Goal: Task Accomplishment & Management: Use online tool/utility

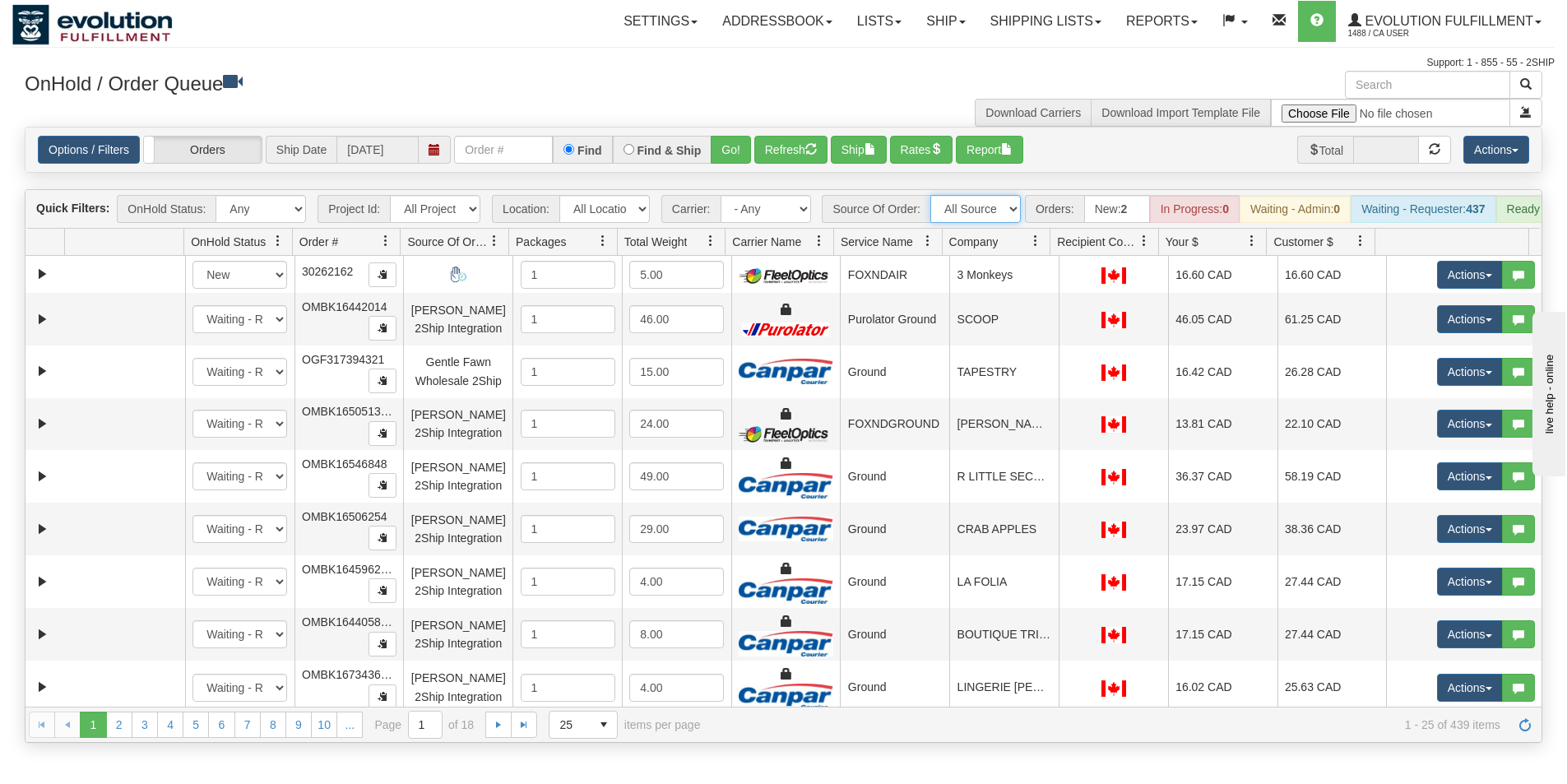
click at [972, 207] on select "All Sources AirBlaster 2Ship Integration Ambler Apparel 2Ship Integration BC [M…" at bounding box center [976, 208] width 91 height 28
click at [1001, 210] on select "All Sources AirBlaster 2Ship Integration Ambler Apparel 2Ship Integration BC [M…" at bounding box center [976, 208] width 91 height 28
select select "Manual"
click at [930, 195] on select "All Sources AirBlaster 2Ship Integration Ambler Apparel 2Ship Integration BC [M…" at bounding box center [976, 208] width 91 height 28
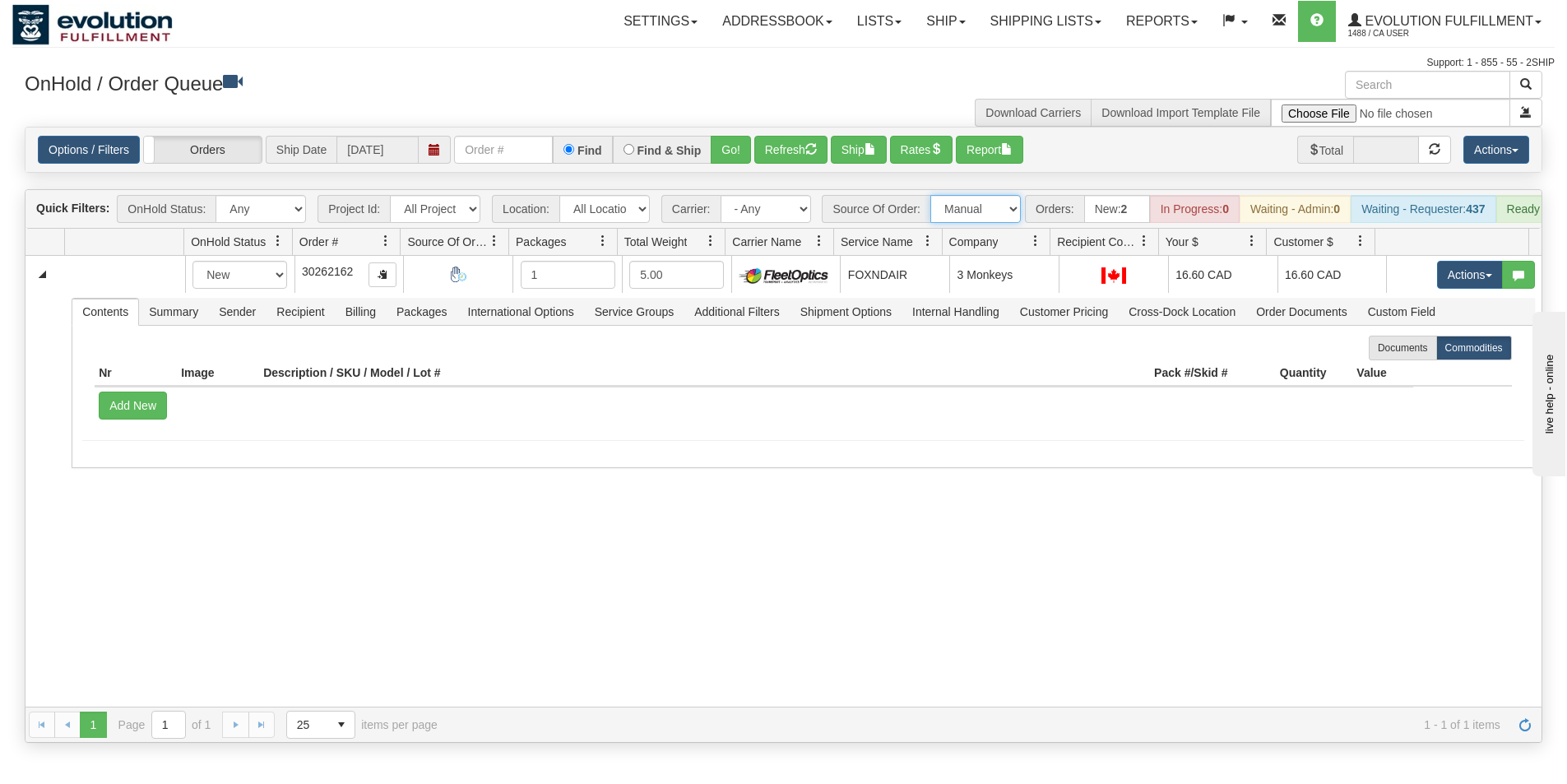
click at [984, 215] on select "All Sources AirBlaster 2Ship Integration Ambler Apparel 2Ship Integration BC [M…" at bounding box center [976, 208] width 91 height 28
click at [930, 195] on select "All Sources AirBlaster 2Ship Integration Ambler Apparel 2Ship Integration BC [M…" at bounding box center [976, 208] width 91 height 28
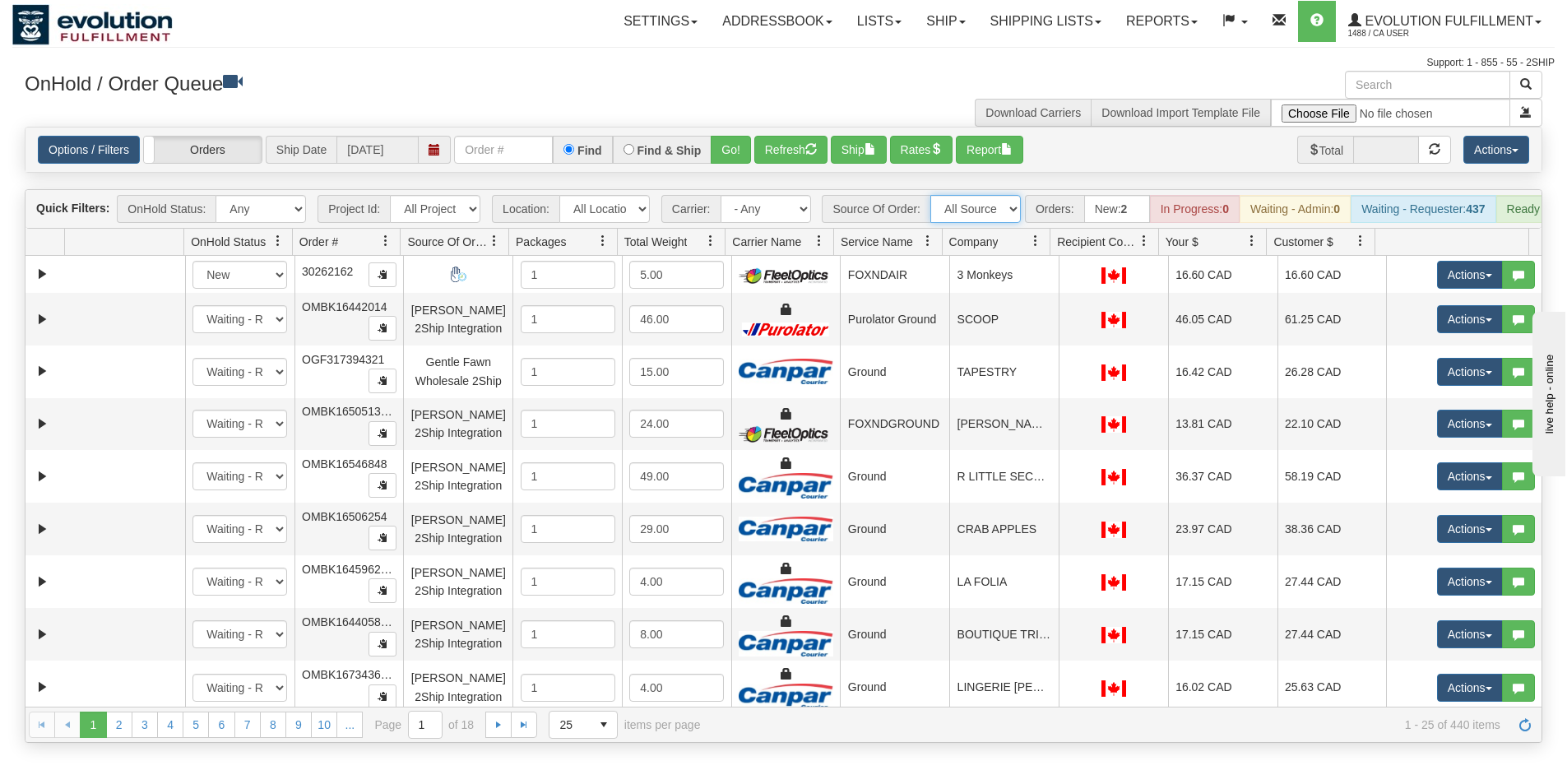
click at [962, 206] on select "All Sources AirBlaster 2Ship Integration Ambler Apparel 2Ship Integration BC [M…" at bounding box center [976, 208] width 91 height 28
select select "[PERSON_NAME] 2Ship Integration"
click at [930, 195] on select "All Sources AirBlaster 2Ship Integration Ambler Apparel 2Ship Integration BC [M…" at bounding box center [976, 208] width 91 height 28
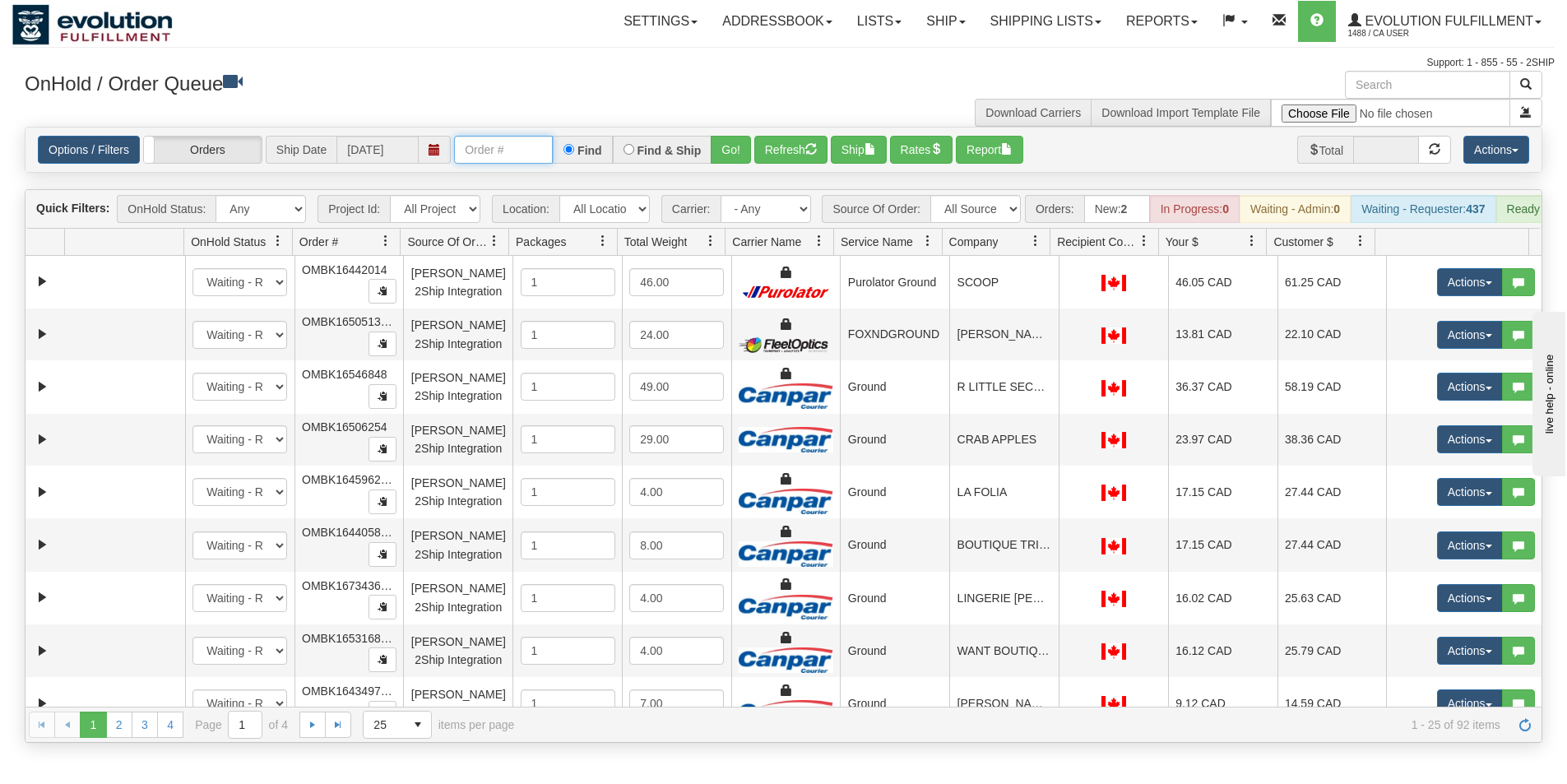
click at [530, 153] on input "text" at bounding box center [504, 149] width 98 height 28
type input "OMBK17525976"
click at [725, 143] on button "Go!" at bounding box center [731, 149] width 41 height 28
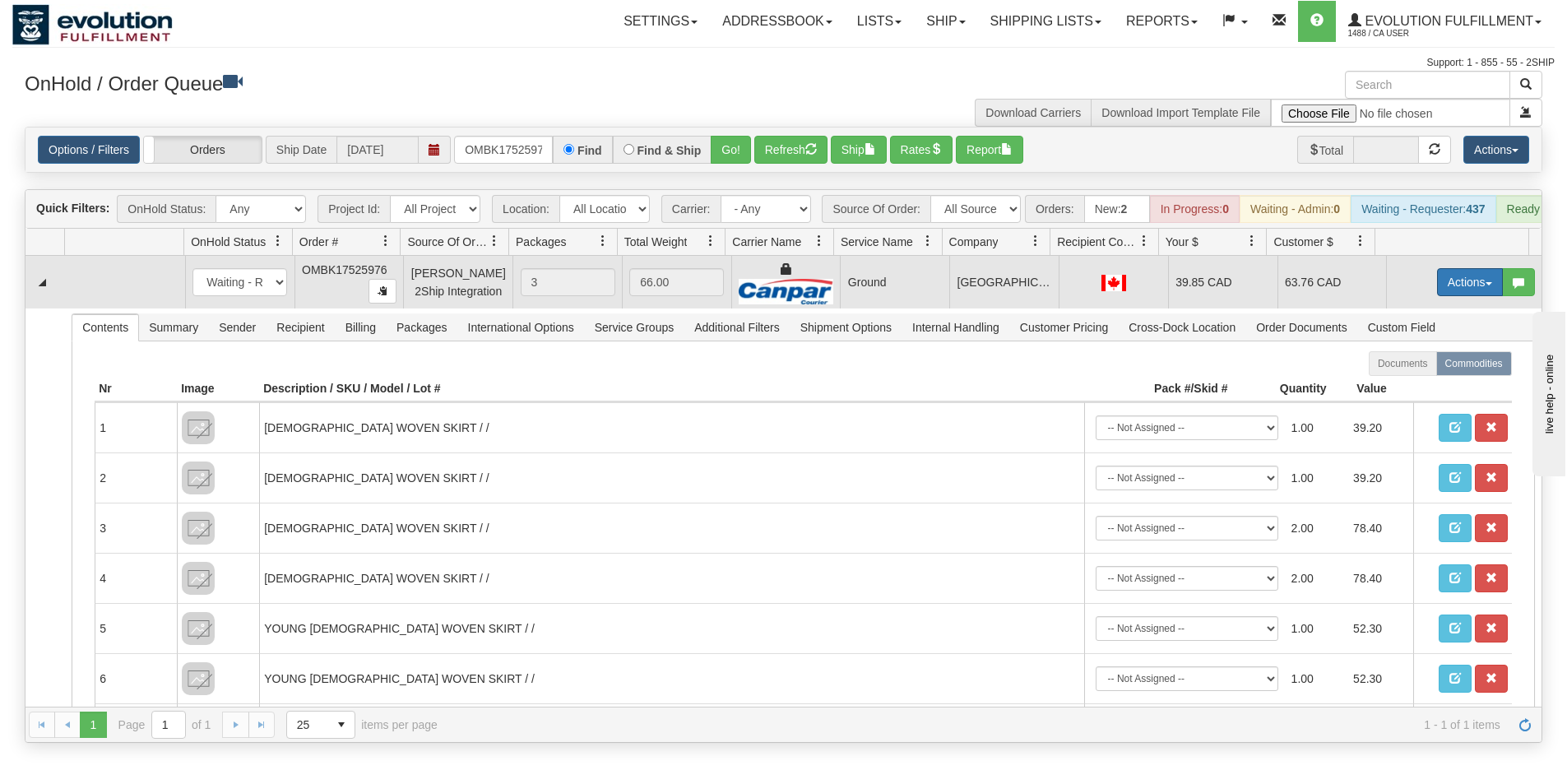
click at [1438, 292] on button "Actions" at bounding box center [1471, 282] width 66 height 28
click at [1411, 388] on link "Ship" at bounding box center [1436, 377] width 131 height 21
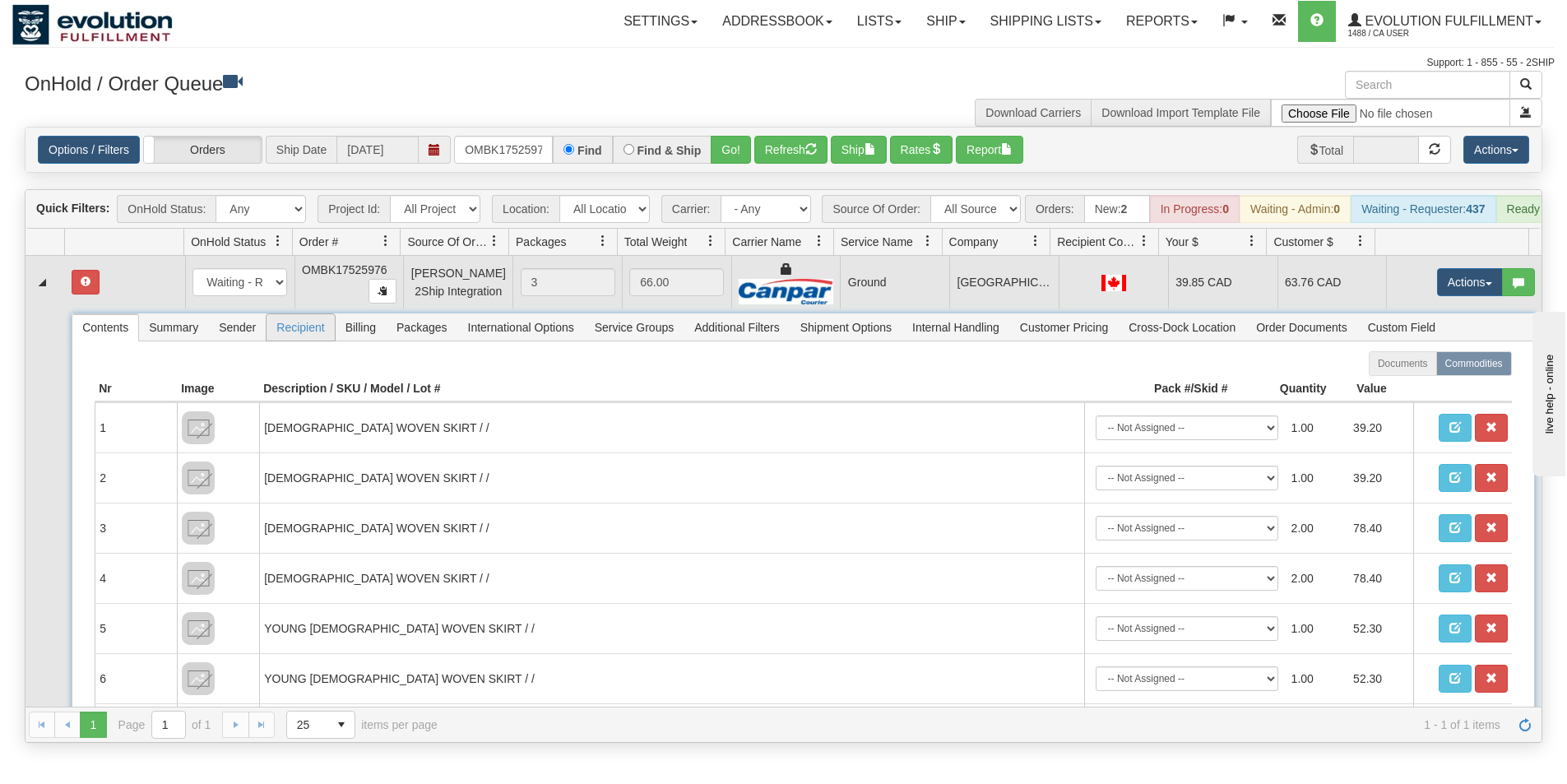
click at [297, 338] on span "Recipient" at bounding box center [300, 327] width 68 height 26
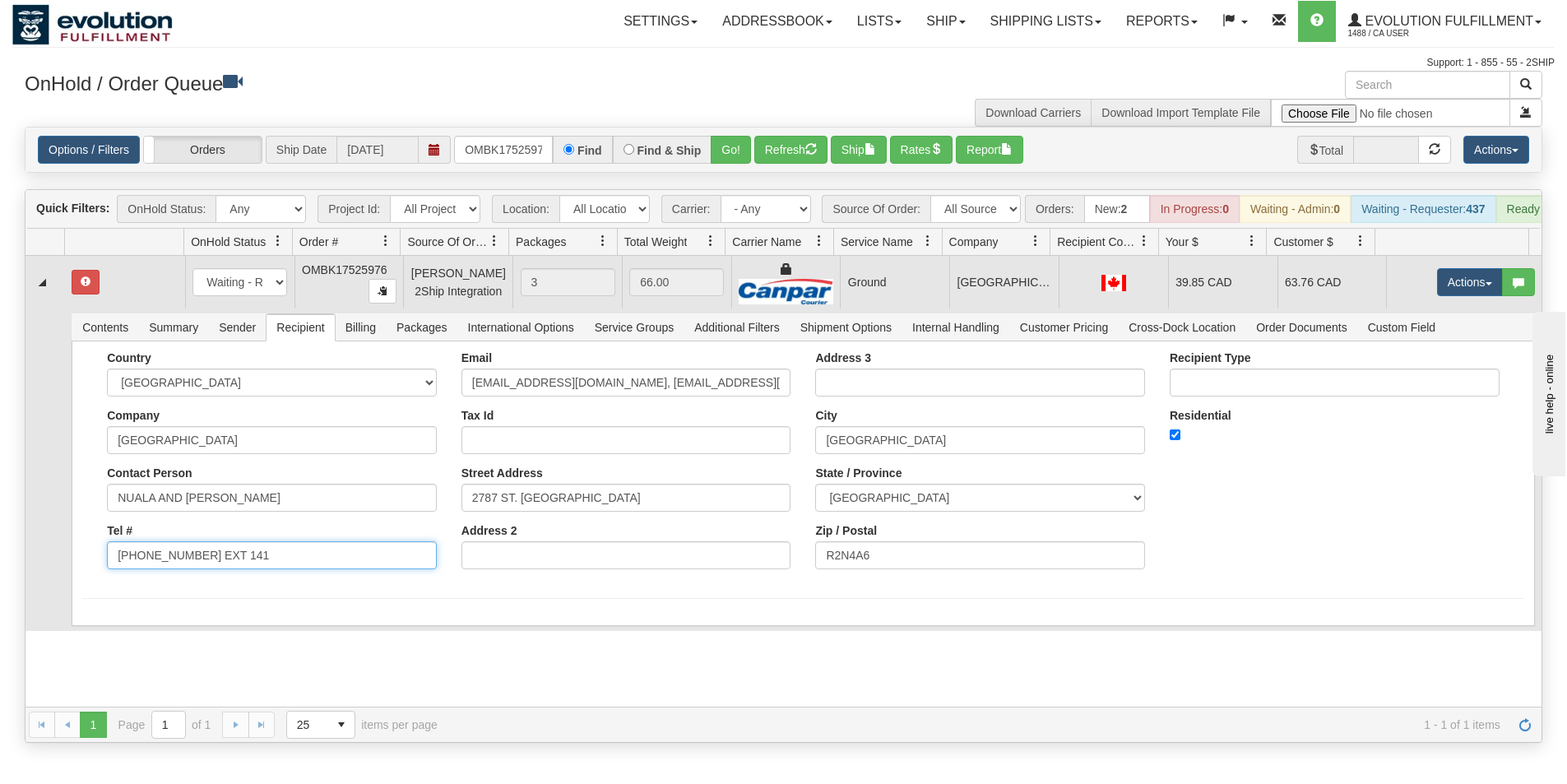
drag, startPoint x: 196, startPoint y: 570, endPoint x: 266, endPoint y: 566, distance: 70.1
click at [266, 566] on input "[PHONE_NUMBER] EXT 141" at bounding box center [272, 554] width 330 height 28
type input "[PHONE_NUMBER]"
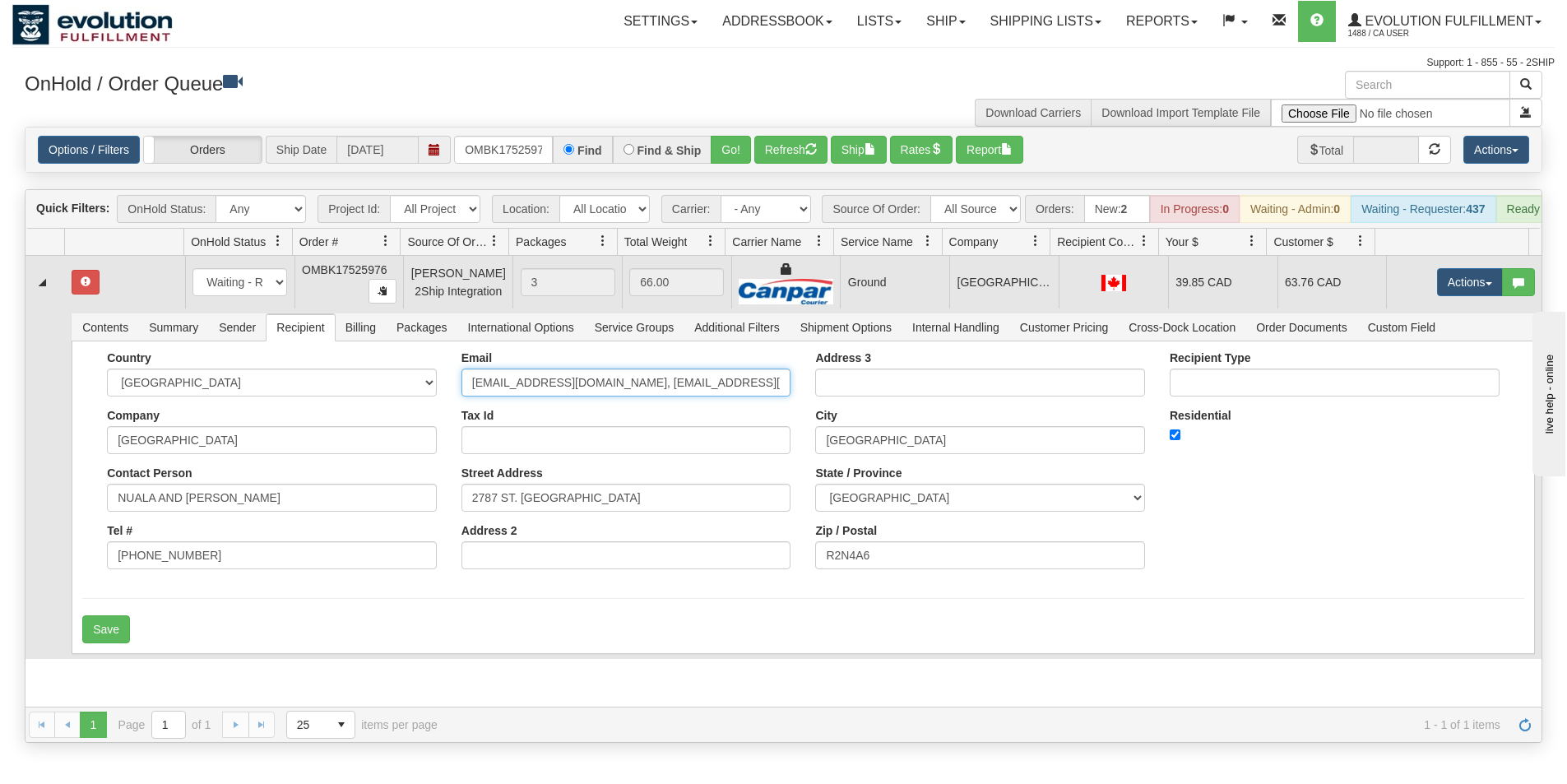
scroll to position [0, 201]
drag, startPoint x: 703, startPoint y: 393, endPoint x: 832, endPoint y: 393, distance: 129.0
click at [832, 393] on div "Country [GEOGRAPHIC_DATA] [GEOGRAPHIC_DATA] [GEOGRAPHIC_DATA] [GEOGRAPHIC_DATA]…" at bounding box center [803, 466] width 1442 height 230
click at [111, 635] on button "Save" at bounding box center [105, 629] width 47 height 28
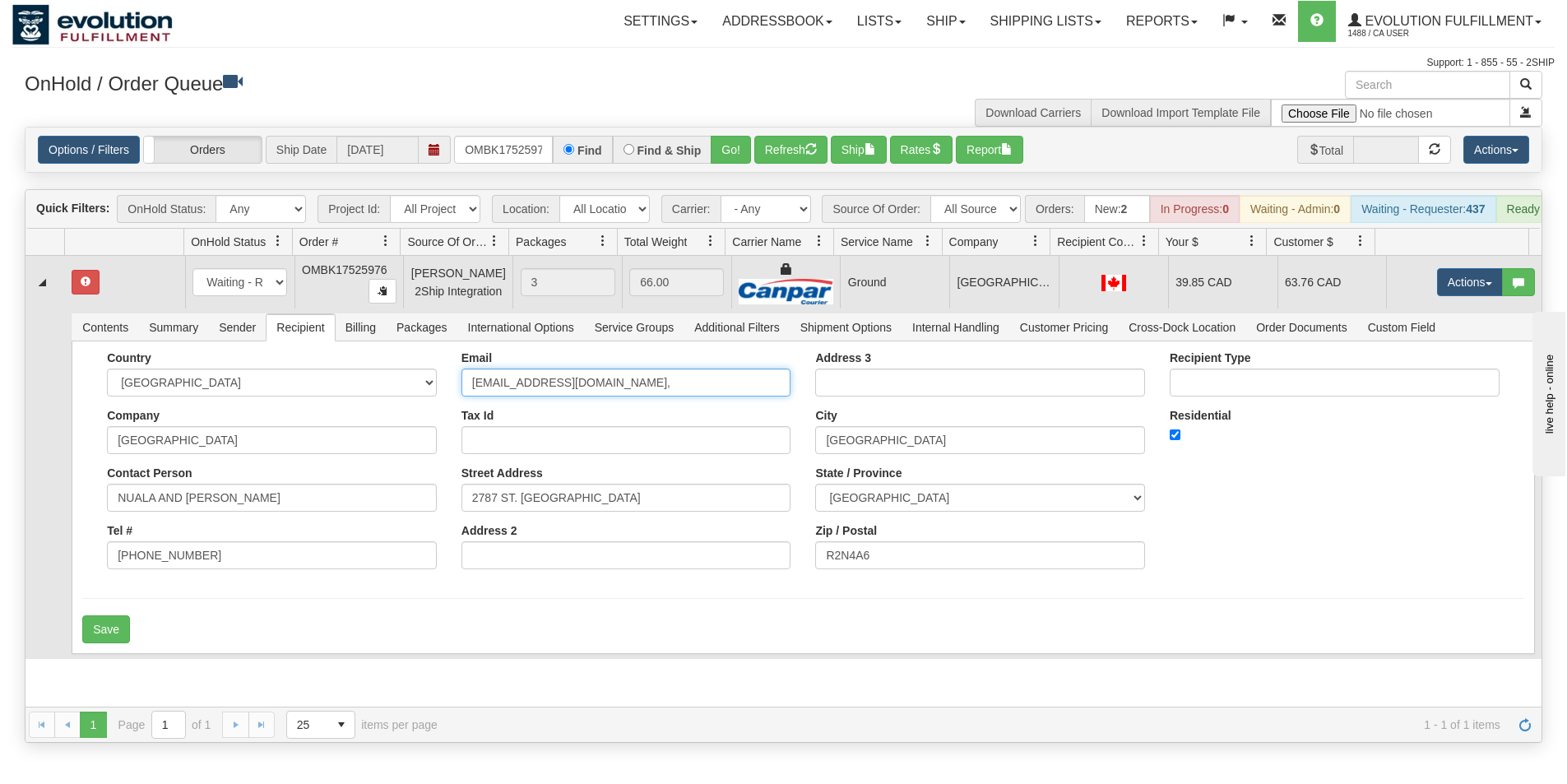
click at [726, 393] on input "[EMAIL_ADDRESS][DOMAIN_NAME]," at bounding box center [626, 382] width 330 height 28
type input "[EMAIL_ADDRESS][DOMAIN_NAME]"
click at [94, 637] on button "Save" at bounding box center [105, 629] width 47 height 28
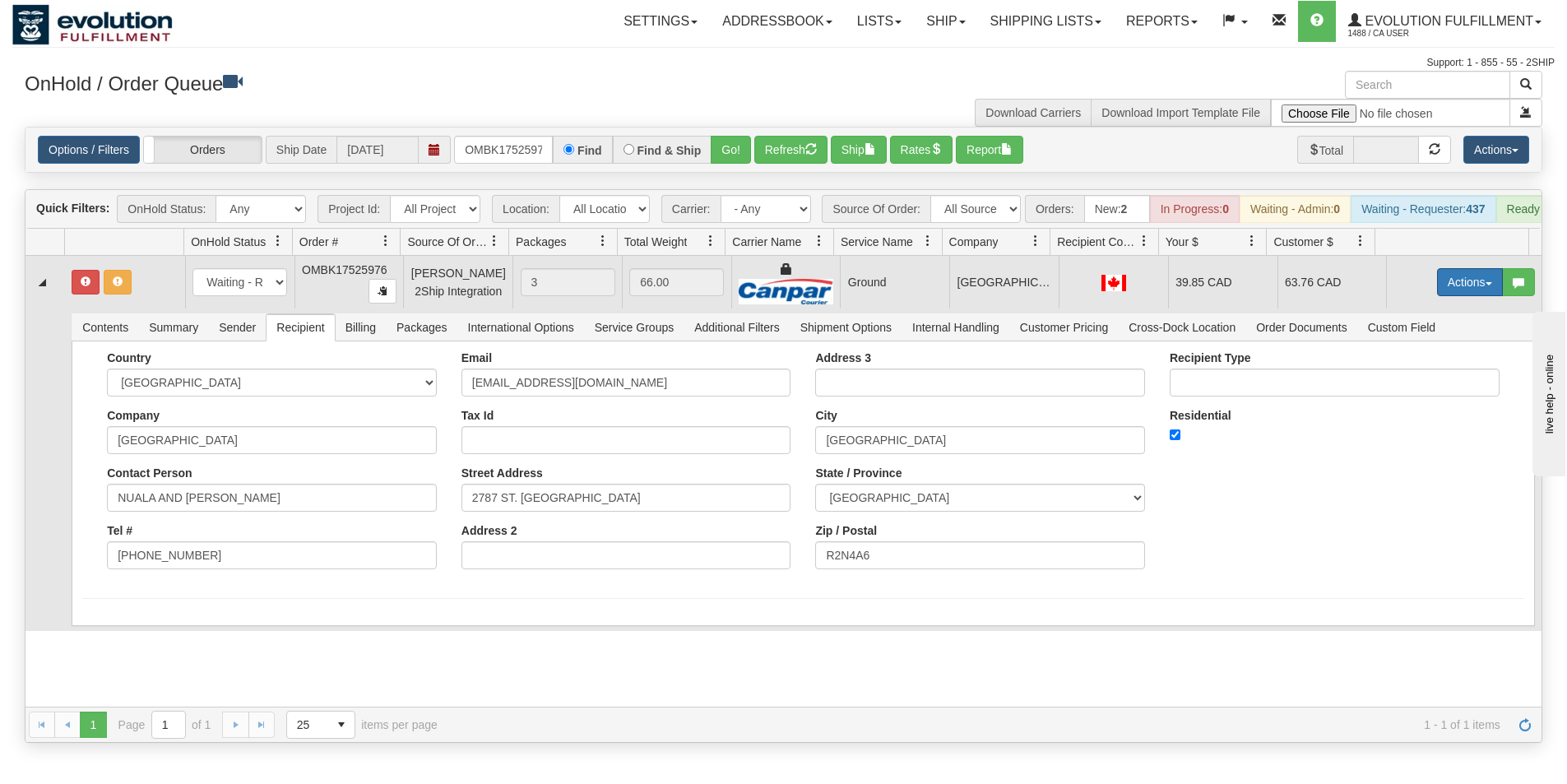
click at [1449, 288] on button "Actions" at bounding box center [1471, 282] width 66 height 28
click at [1406, 388] on link "Ship" at bounding box center [1436, 377] width 131 height 21
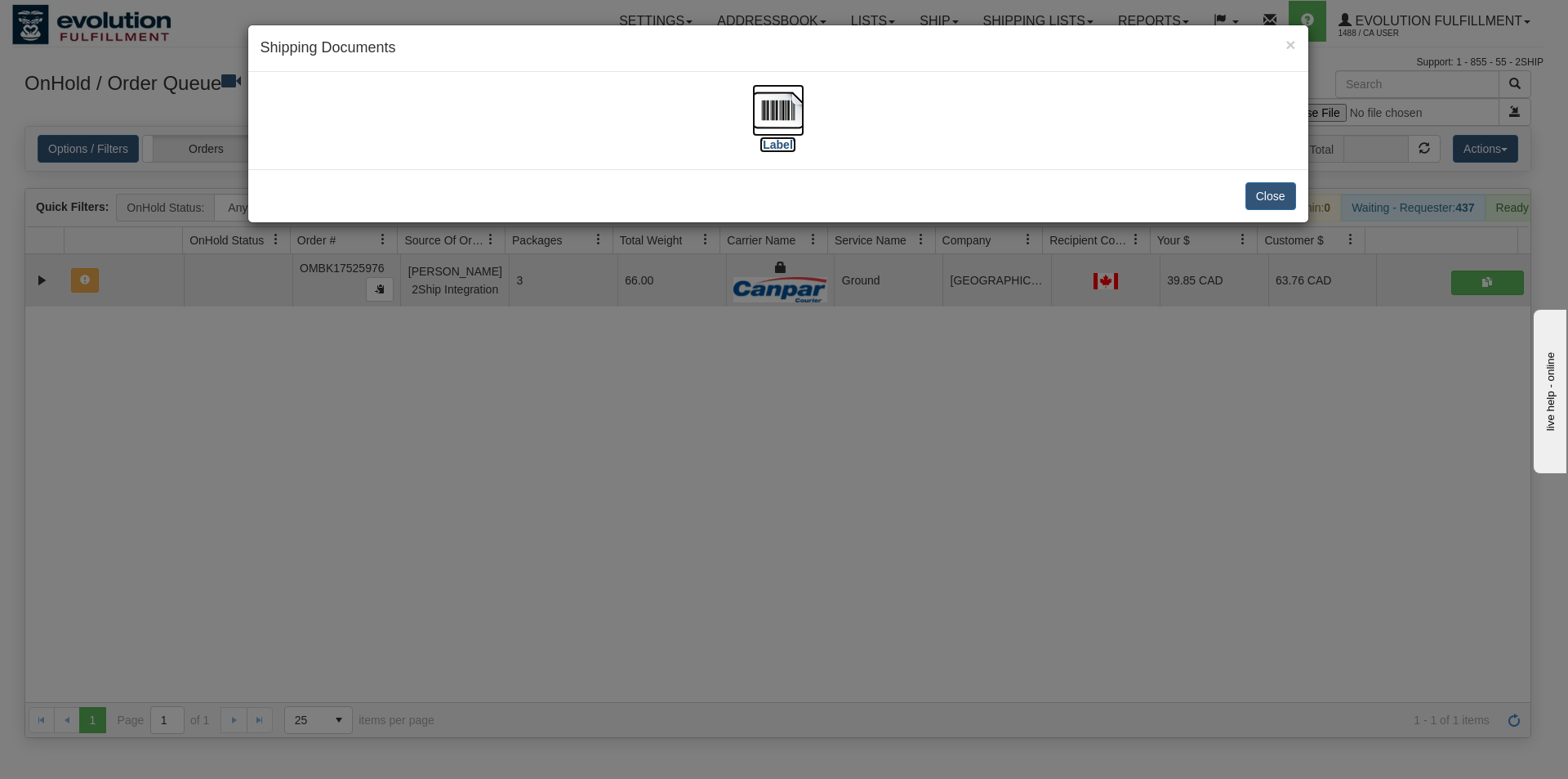
click at [784, 106] on img at bounding box center [778, 110] width 53 height 53
click at [772, 510] on div "× Shipping Documents [Label] Close" at bounding box center [784, 389] width 1568 height 779
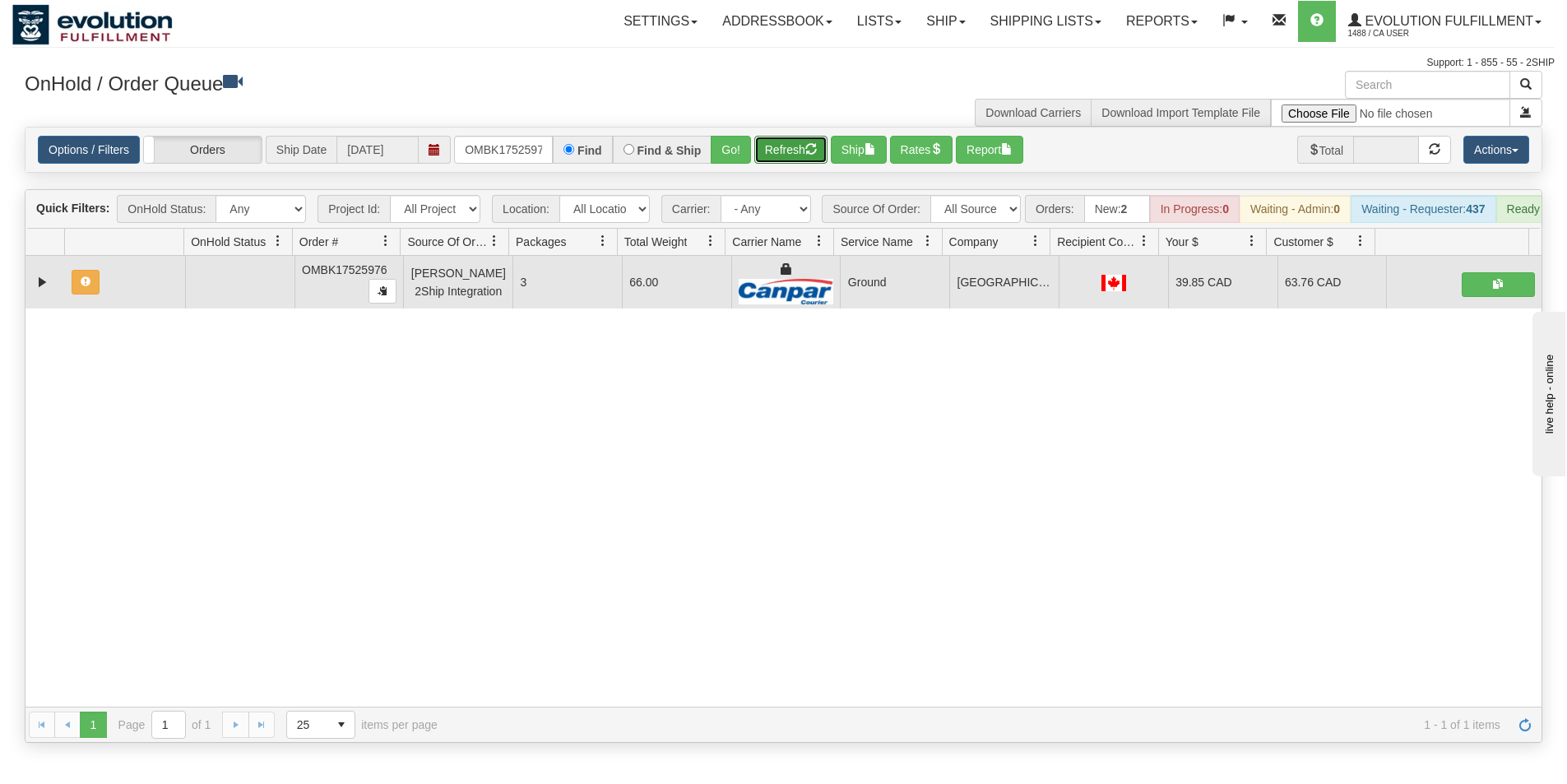
click at [797, 149] on button "Refresh" at bounding box center [791, 149] width 73 height 28
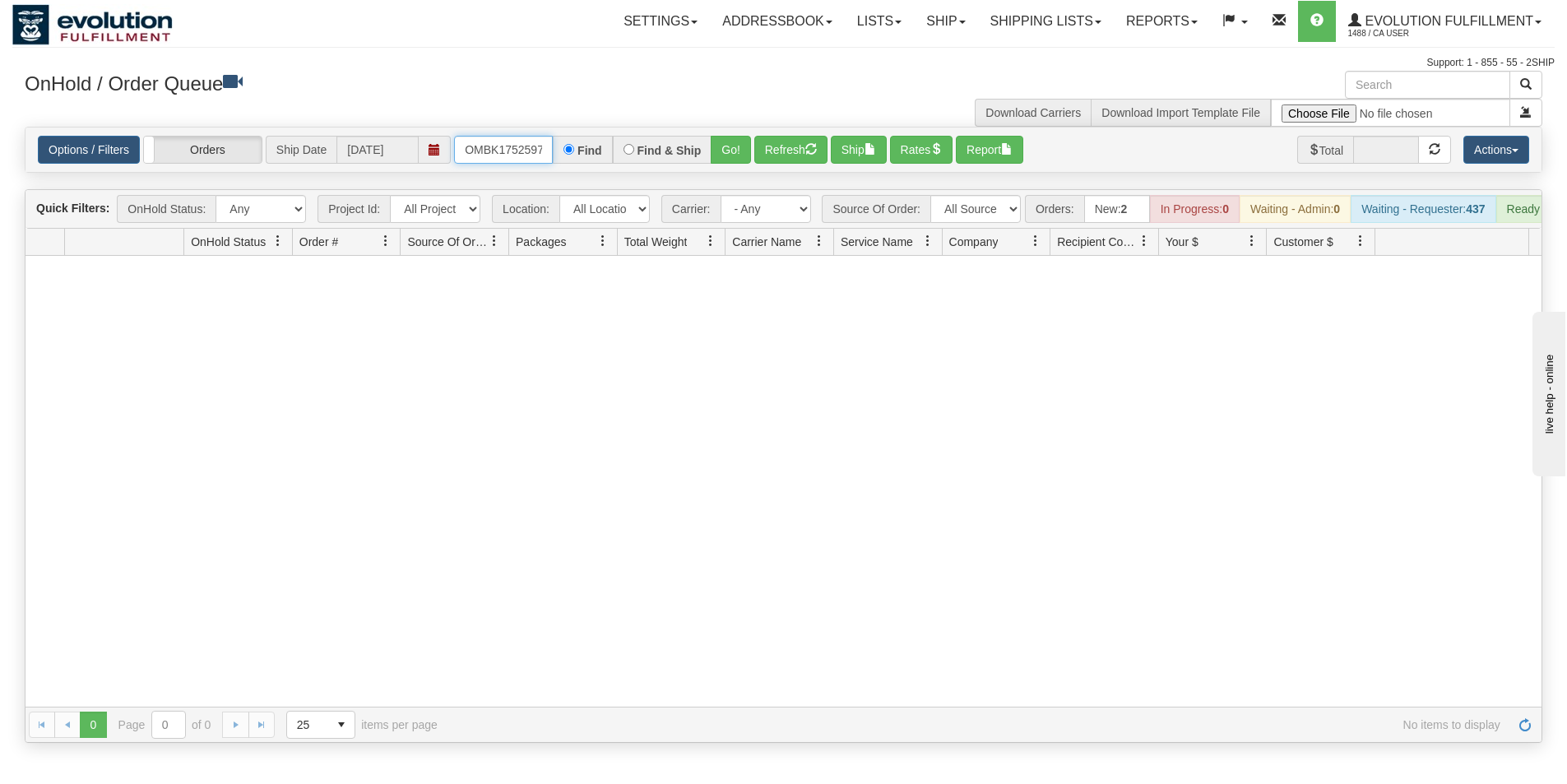
scroll to position [0, 9]
drag, startPoint x: 465, startPoint y: 142, endPoint x: 635, endPoint y: 148, distance: 170.1
click at [635, 148] on div "OMBK17525976 Find Find & Ship Go!" at bounding box center [603, 149] width 297 height 28
click at [736, 156] on button "Go!" at bounding box center [731, 149] width 41 height 28
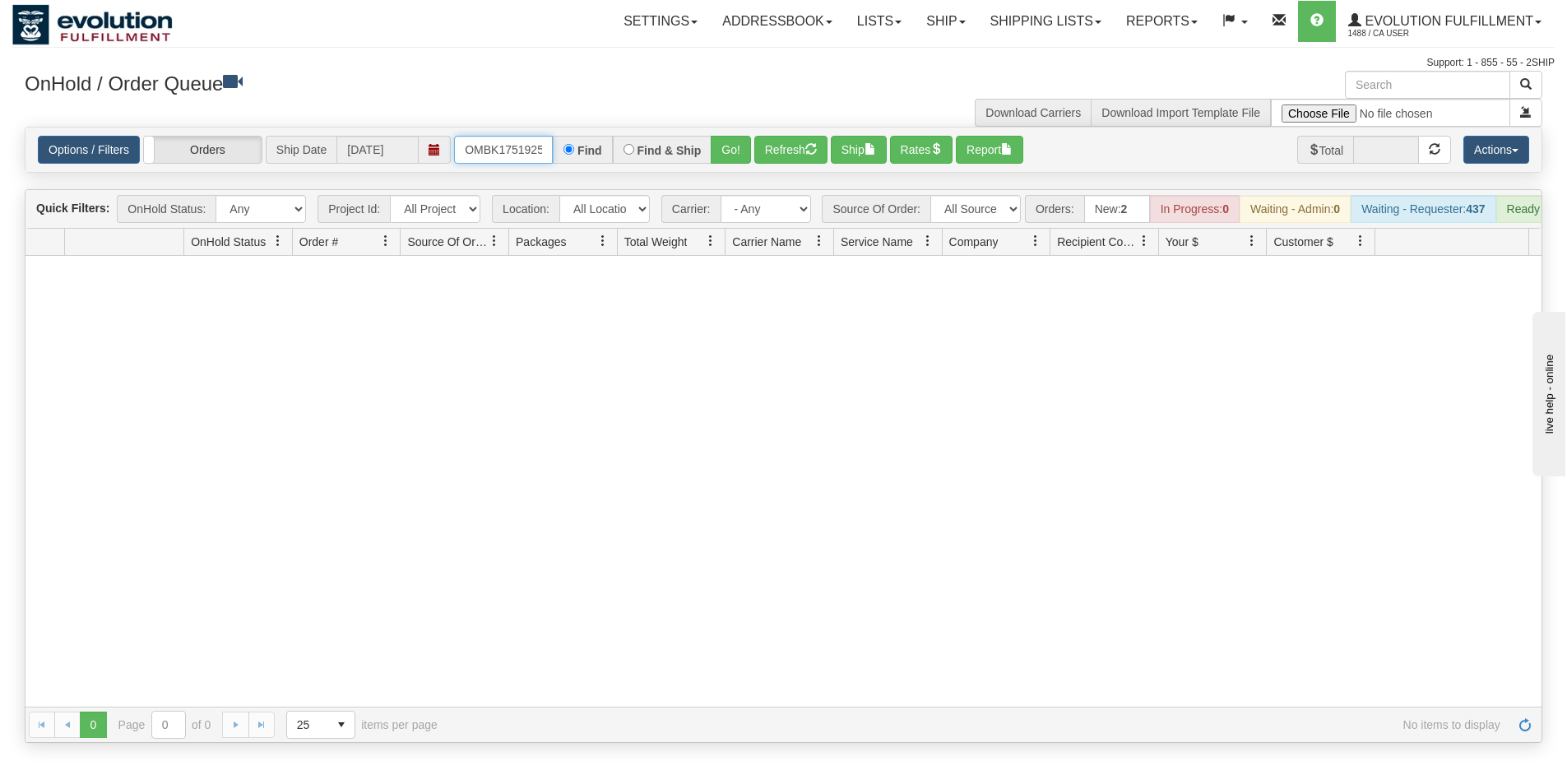
scroll to position [0, 41]
drag, startPoint x: 464, startPoint y: 146, endPoint x: 560, endPoint y: 158, distance: 96.7
click at [560, 158] on div "OMBK17519252 BO01 Find Find & Ship Go!" at bounding box center [603, 149] width 297 height 28
click at [515, 147] on input "OMBK17519252 BO01" at bounding box center [504, 149] width 98 height 28
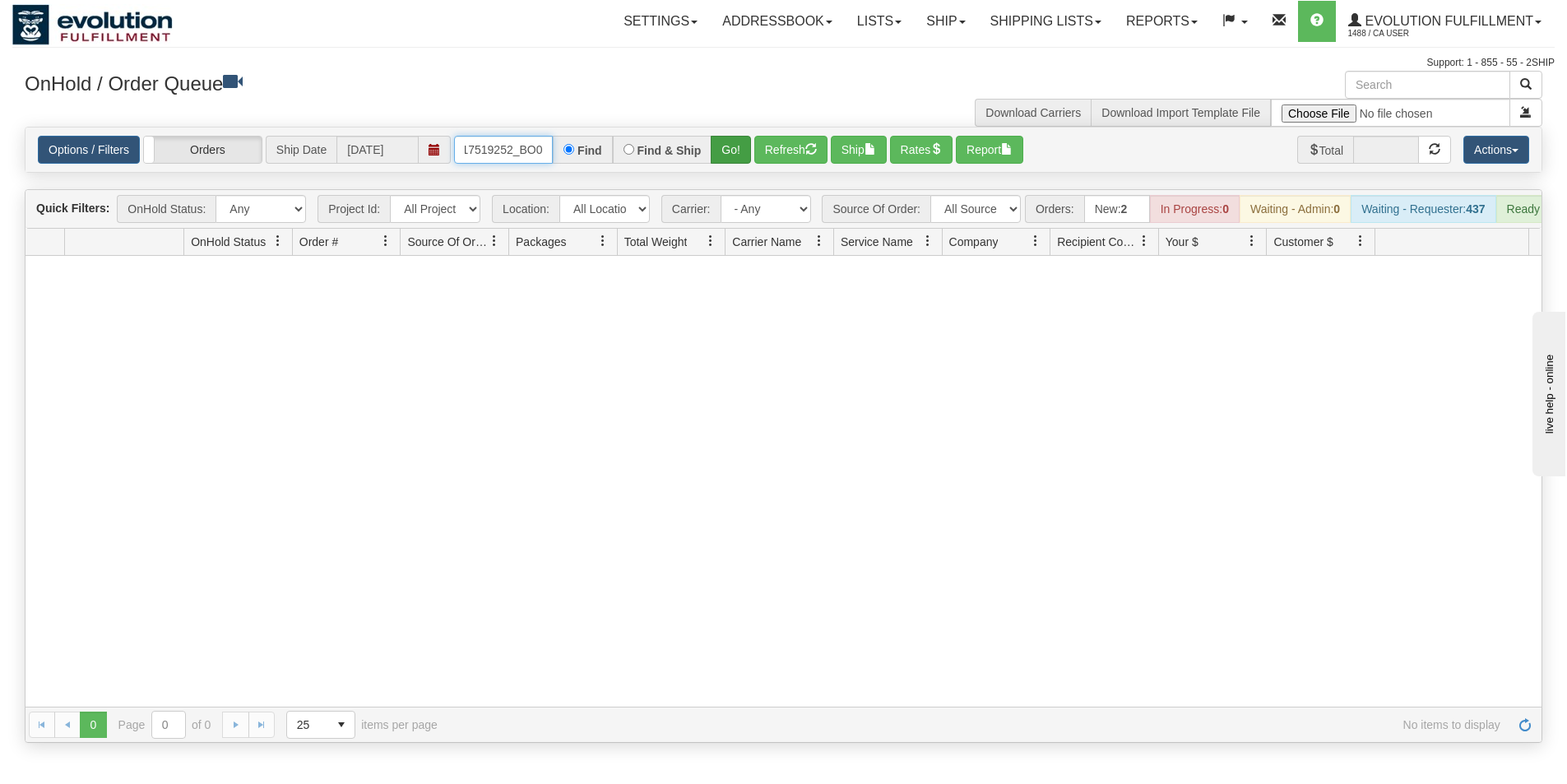
type input "OMBK17519252_BO01"
click at [722, 149] on button "Go!" at bounding box center [731, 149] width 41 height 28
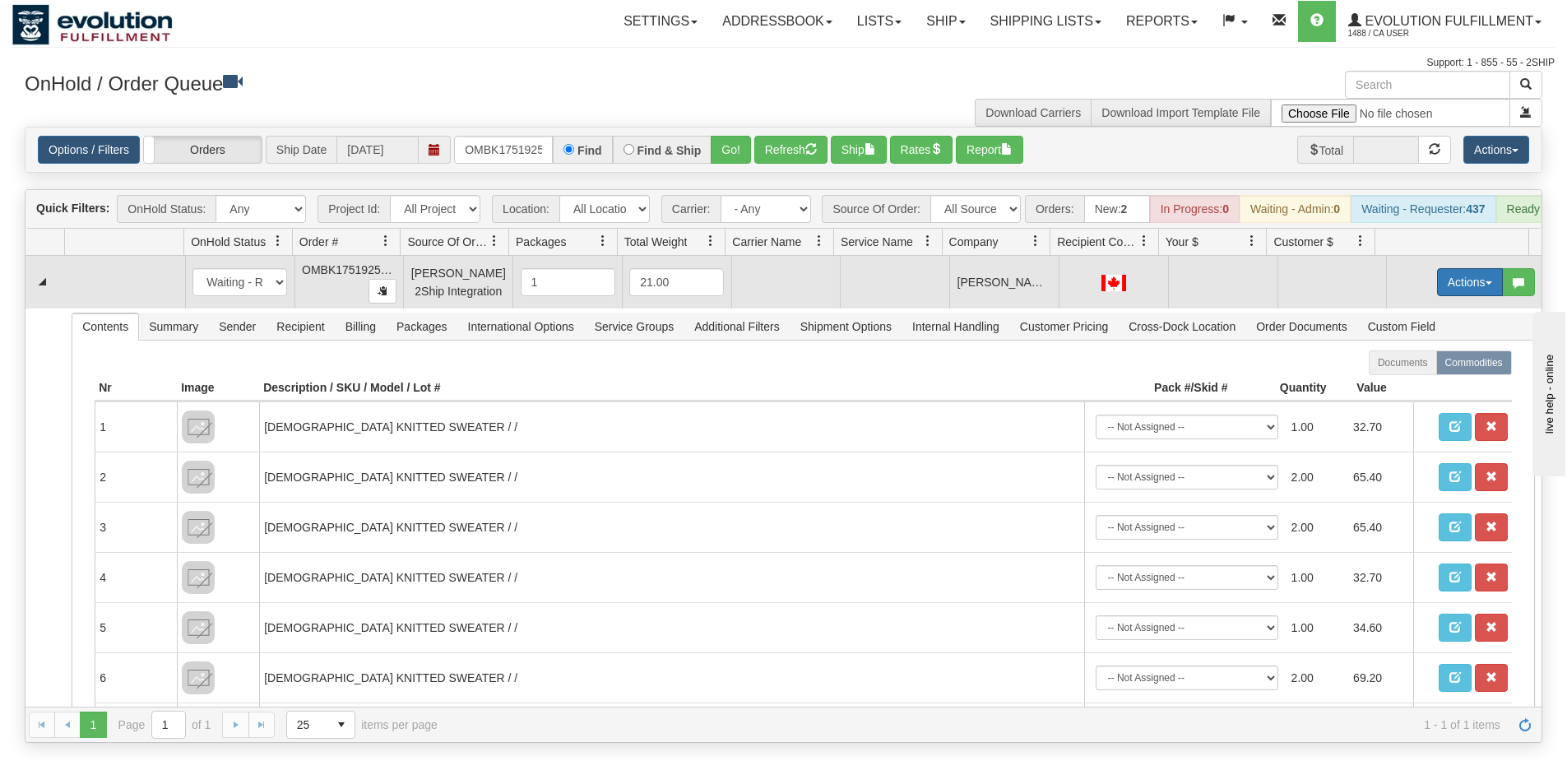
click at [1459, 293] on button "Actions" at bounding box center [1471, 282] width 66 height 28
click at [1415, 363] on span "Rate All Services" at bounding box center [1437, 356] width 98 height 14
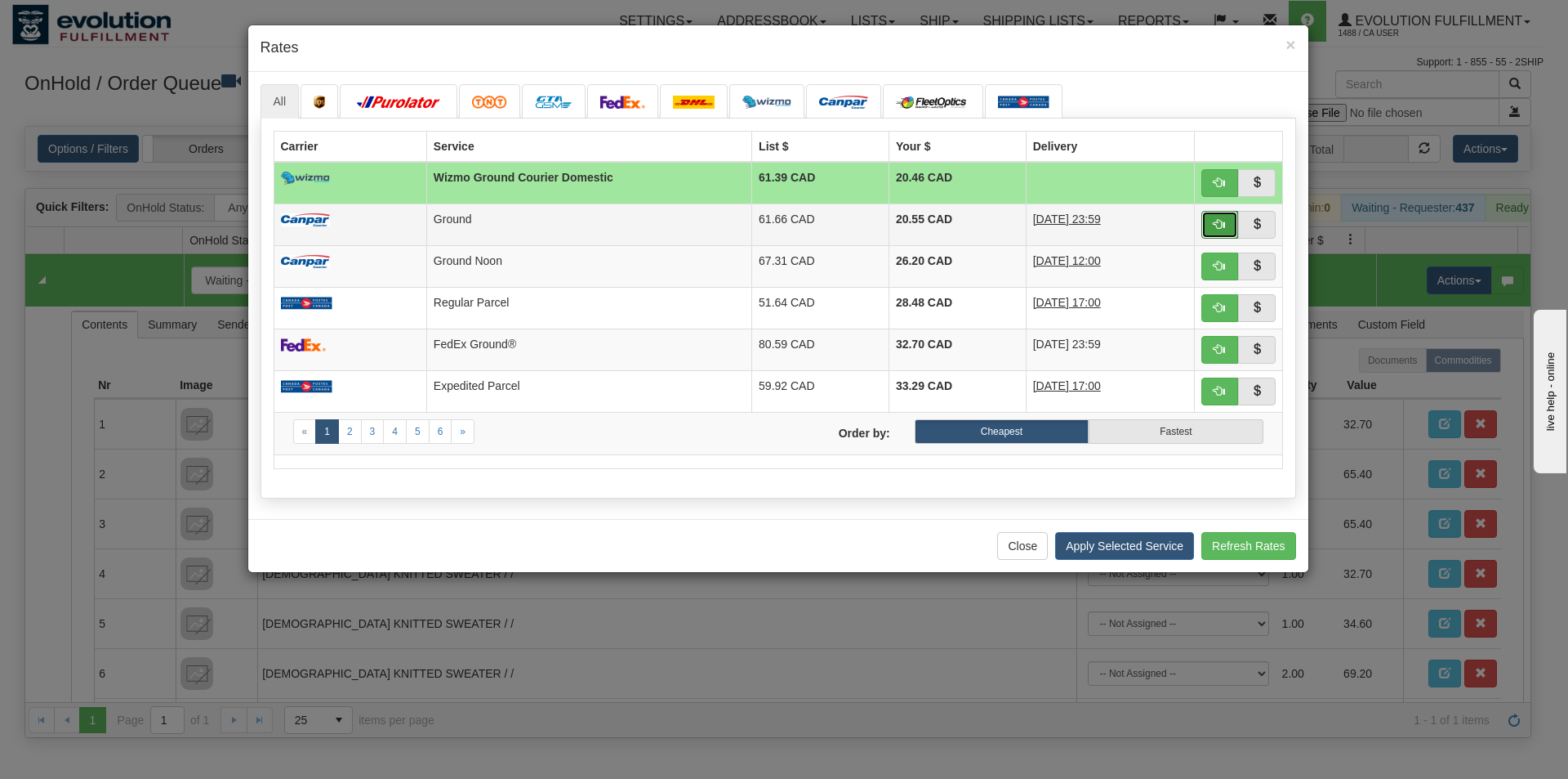
click at [1225, 229] on span "button" at bounding box center [1219, 224] width 11 height 11
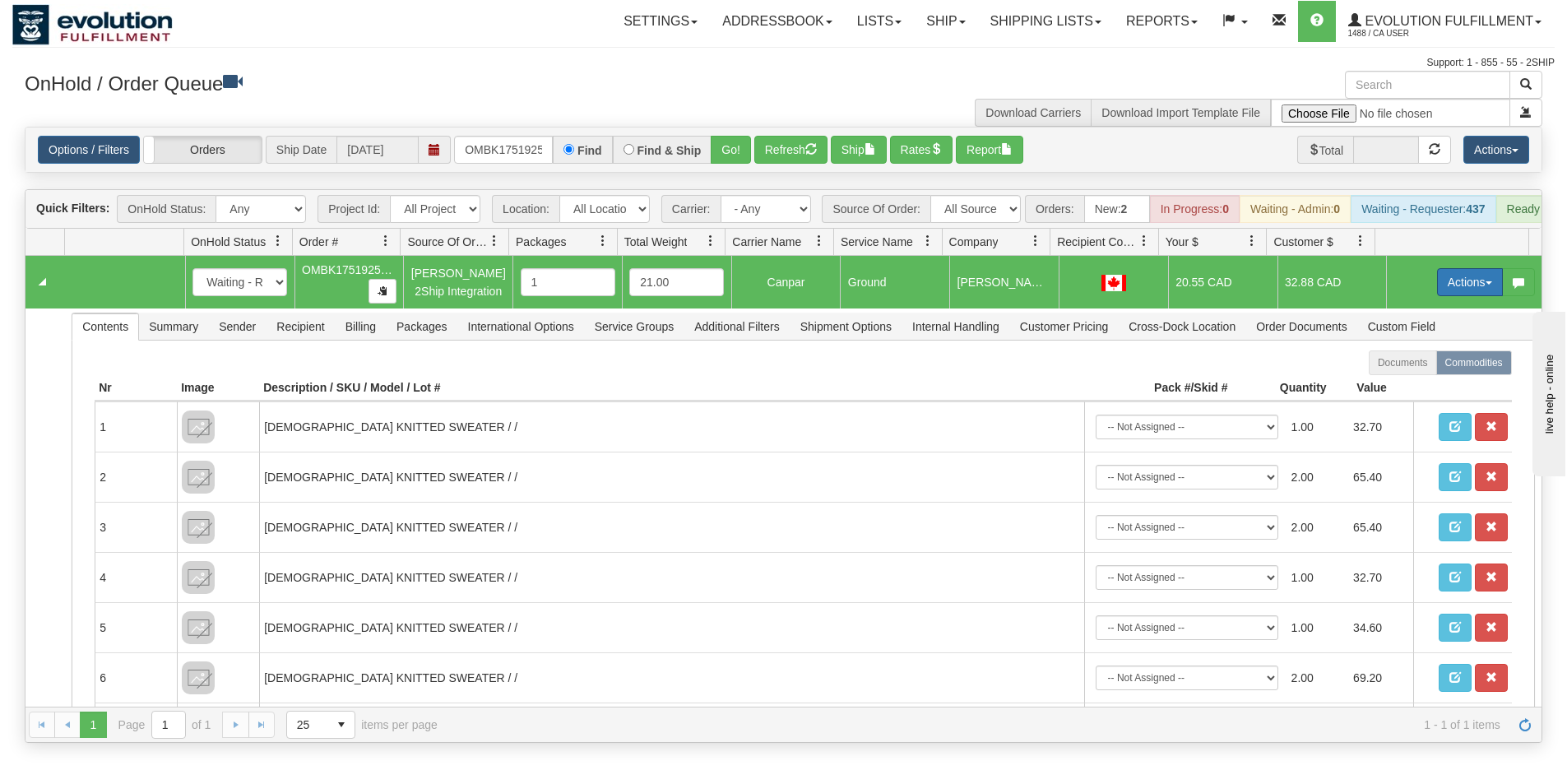
click at [1453, 294] on button "Actions" at bounding box center [1471, 282] width 66 height 28
click at [1403, 384] on span "Ship" at bounding box center [1405, 378] width 35 height 14
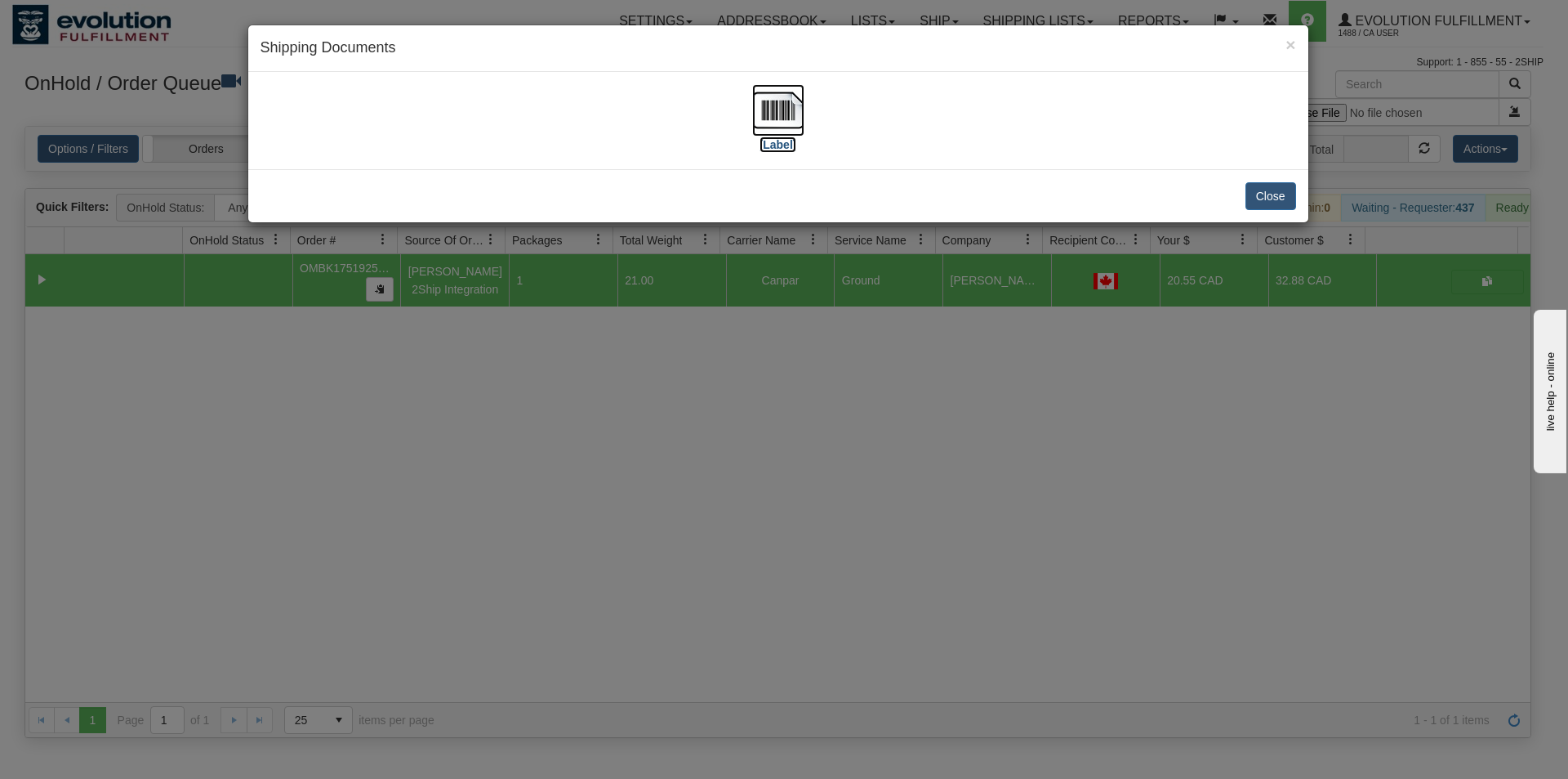
click at [784, 119] on img at bounding box center [778, 110] width 53 height 53
click at [739, 413] on div "× Shipping Documents [Label] Close" at bounding box center [784, 389] width 1568 height 779
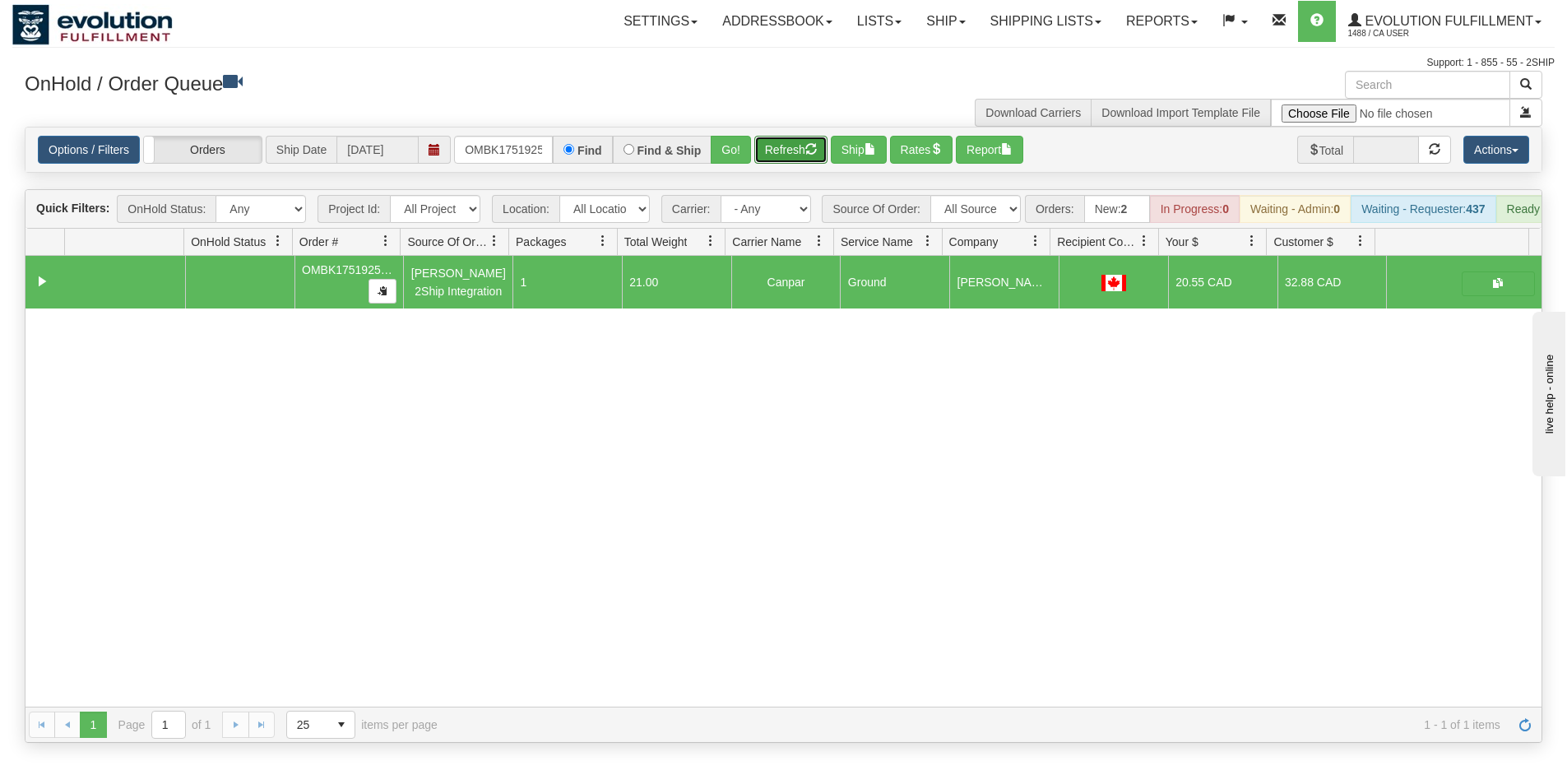
click at [784, 157] on button "Refresh" at bounding box center [791, 149] width 73 height 28
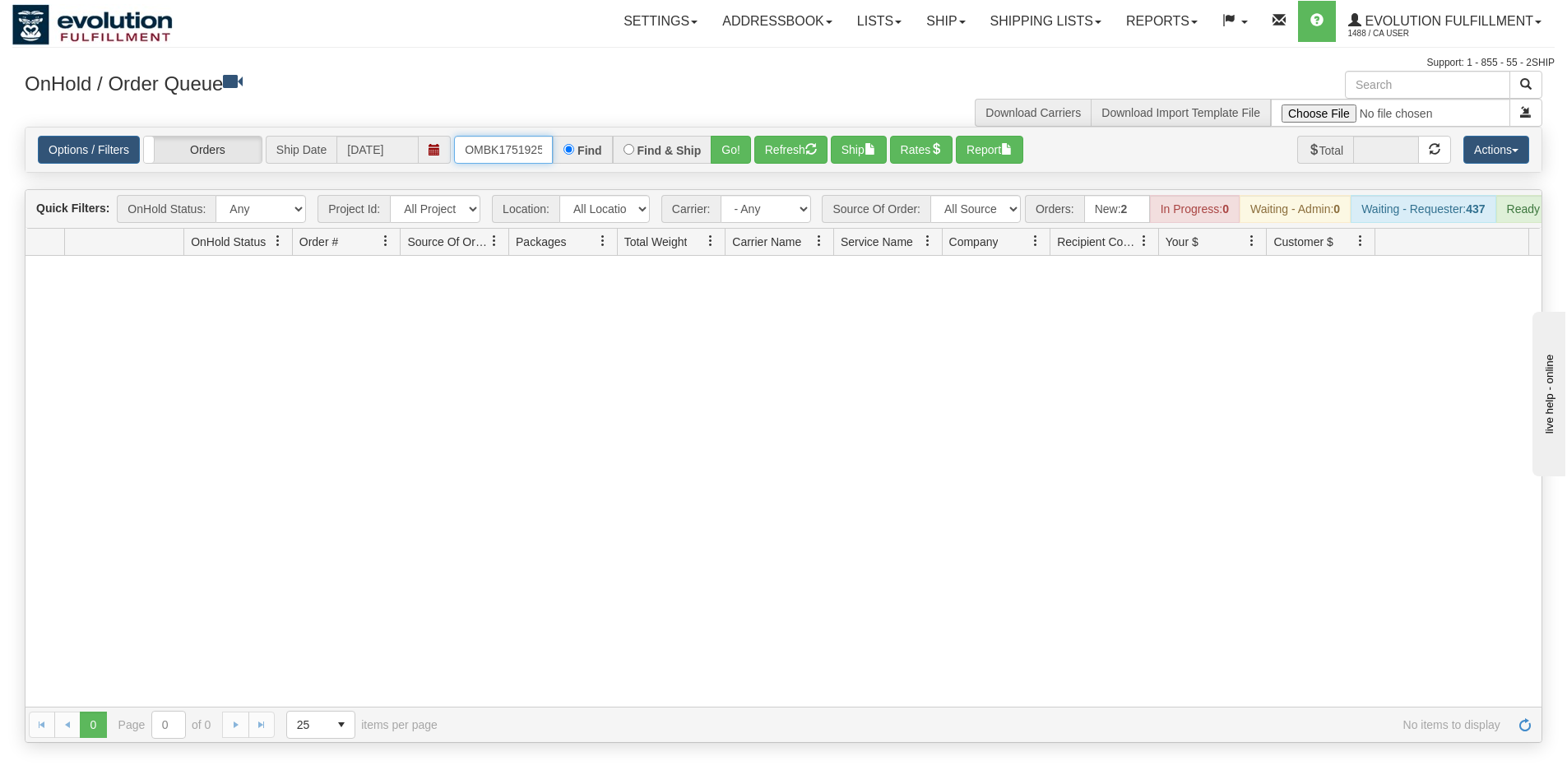
scroll to position [0, 43]
drag, startPoint x: 460, startPoint y: 154, endPoint x: 559, endPoint y: 163, distance: 99.4
click at [559, 163] on div "OMBK17519252_BO01 Find Find & Ship Go!" at bounding box center [603, 149] width 297 height 28
click at [983, 212] on select "All Sources AirBlaster 2Ship Integration Ambler Apparel 2Ship Integration BC [M…" at bounding box center [976, 208] width 91 height 28
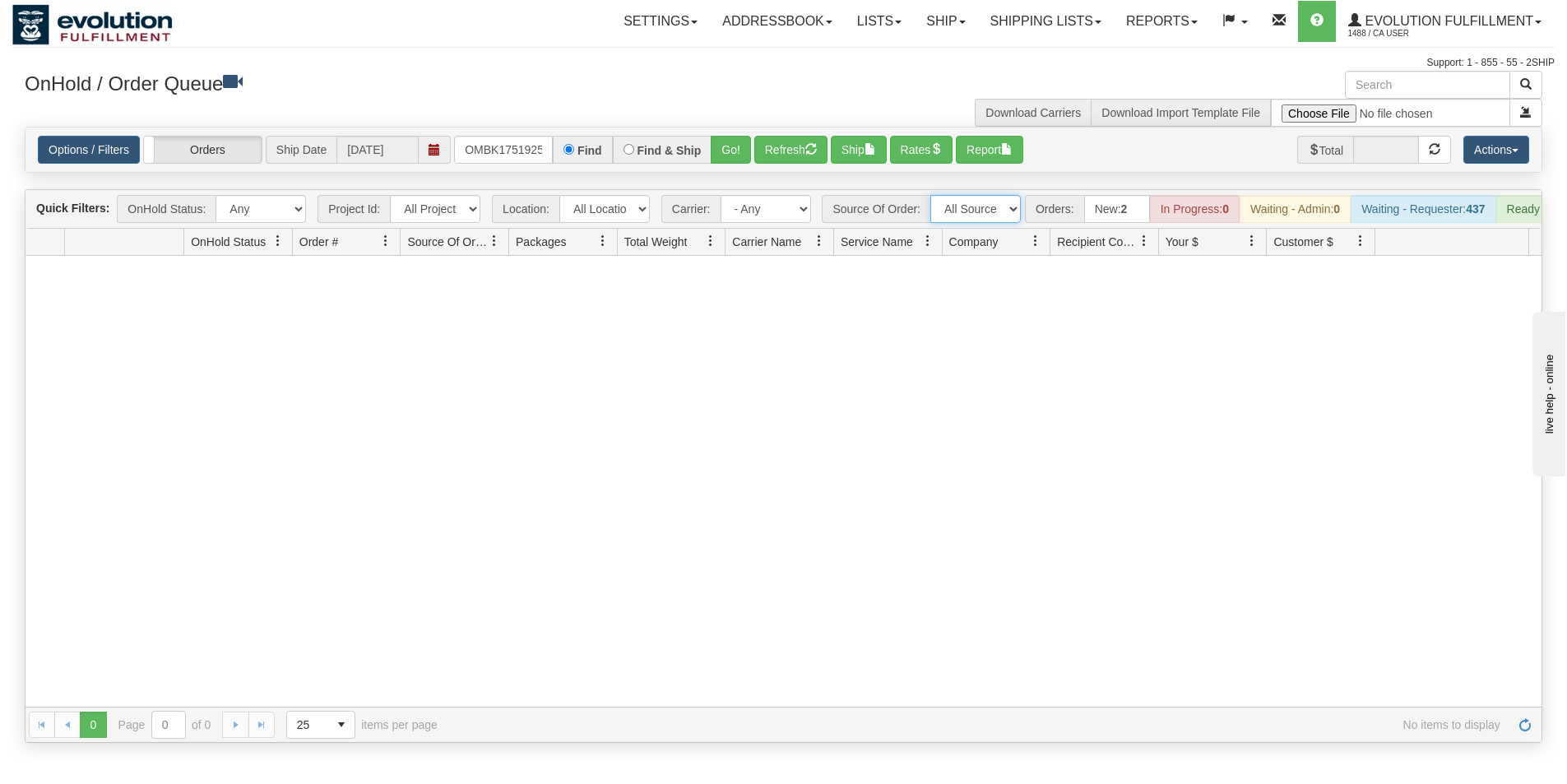
select select "grid toolbar"
click at [930, 195] on select "All Sources AirBlaster 2Ship Integration Ambler Apparel 2Ship Integration BC [M…" at bounding box center [976, 208] width 91 height 28
type input "OTOFW46756-1"
click at [734, 150] on button "Go!" at bounding box center [731, 149] width 41 height 28
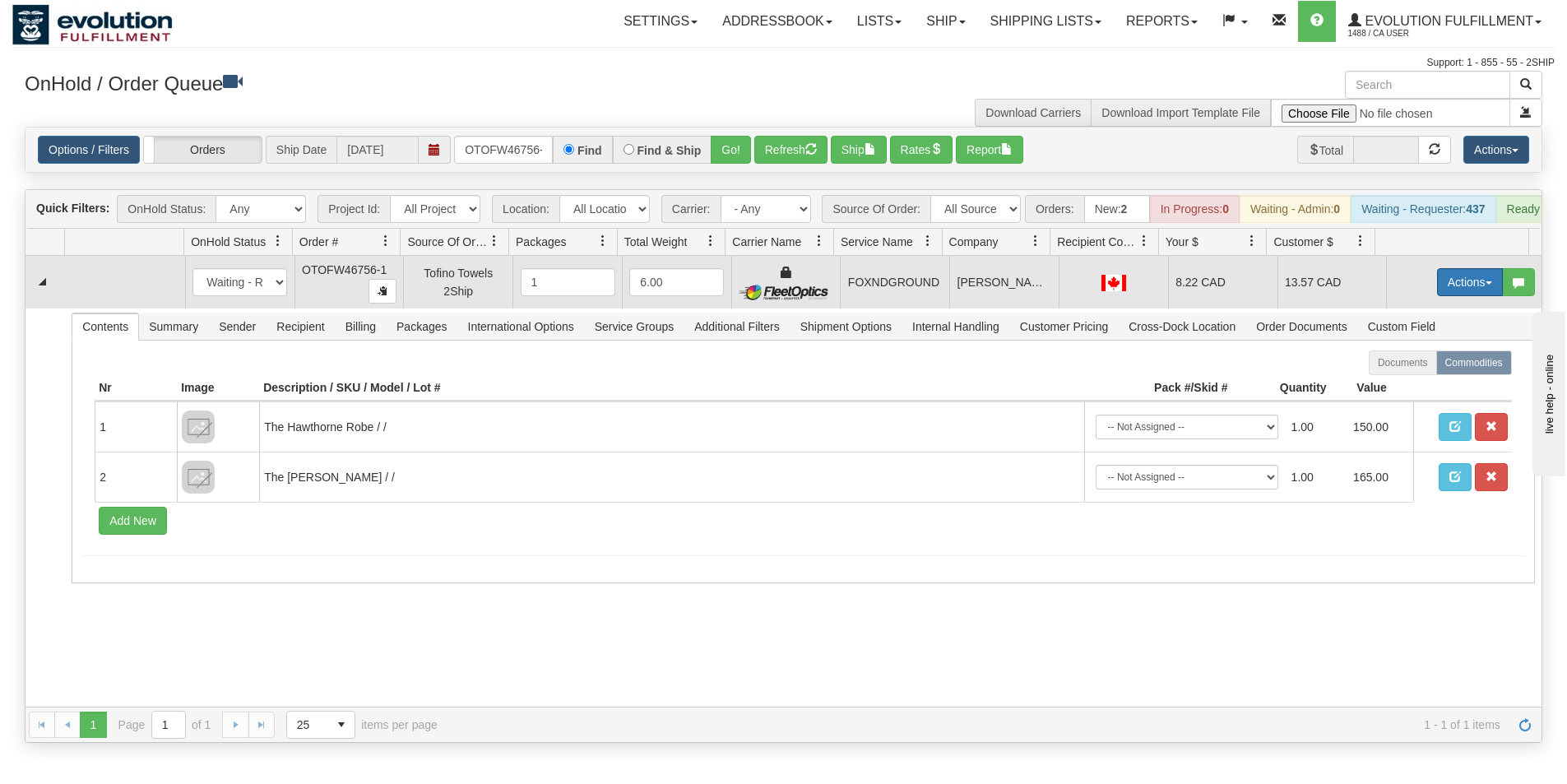
click at [1462, 296] on button "Actions" at bounding box center [1471, 282] width 66 height 28
click at [1411, 388] on link "Ship" at bounding box center [1436, 377] width 131 height 21
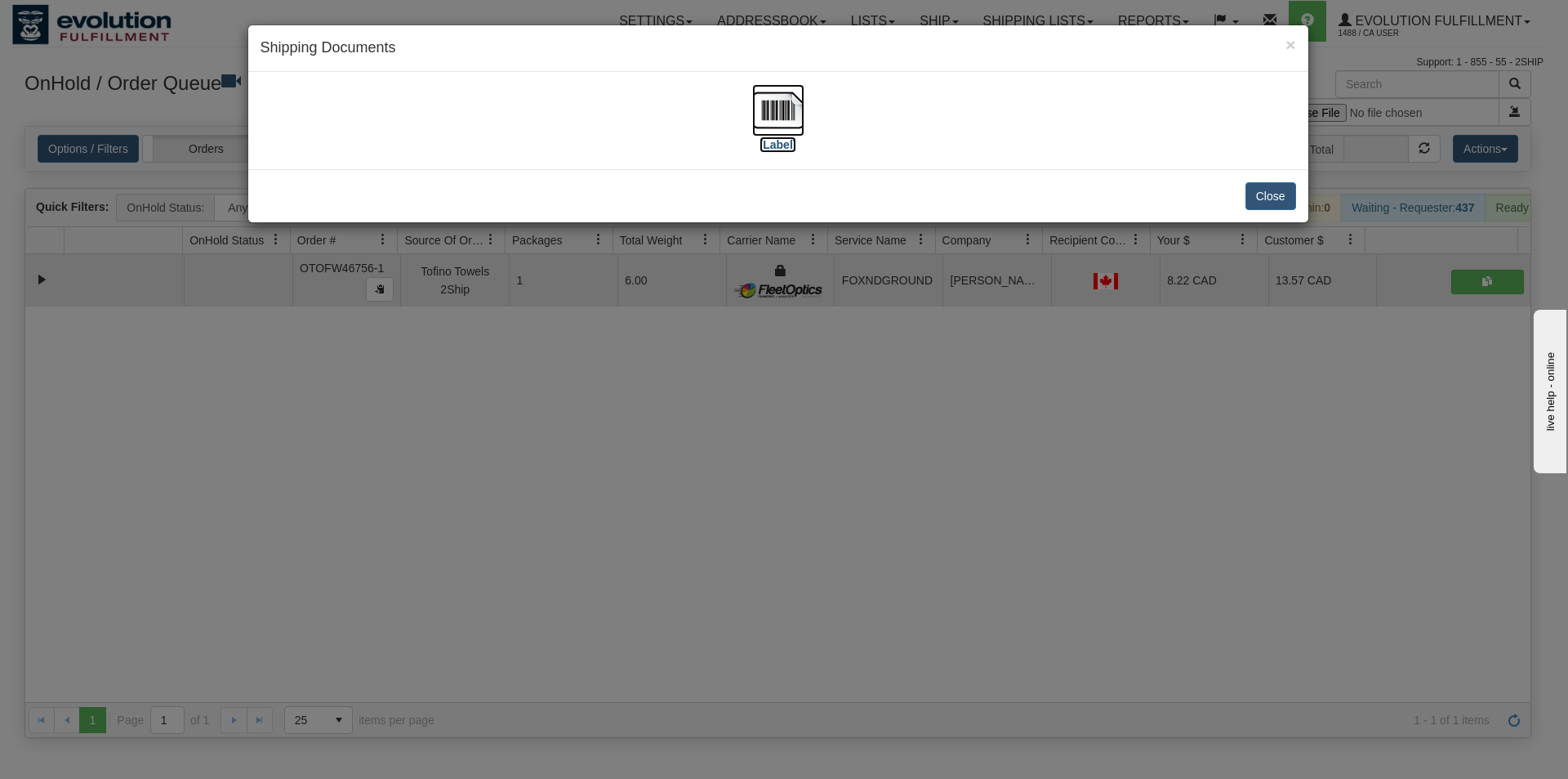
click at [767, 114] on img at bounding box center [778, 110] width 53 height 53
click at [1029, 489] on div "× Shipping Documents [Label] Close" at bounding box center [784, 389] width 1568 height 779
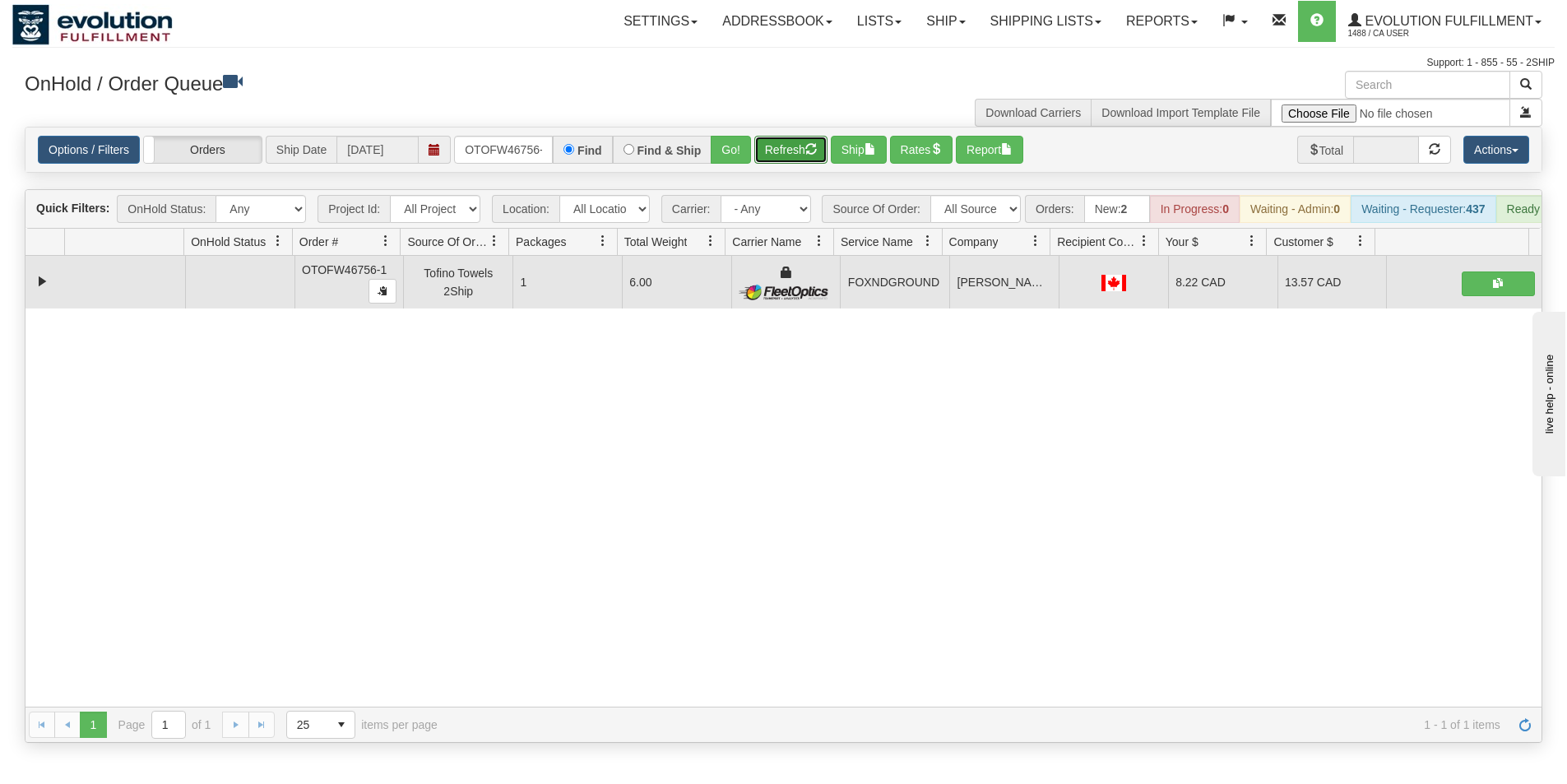
click at [788, 156] on button "Refresh" at bounding box center [791, 149] width 73 height 28
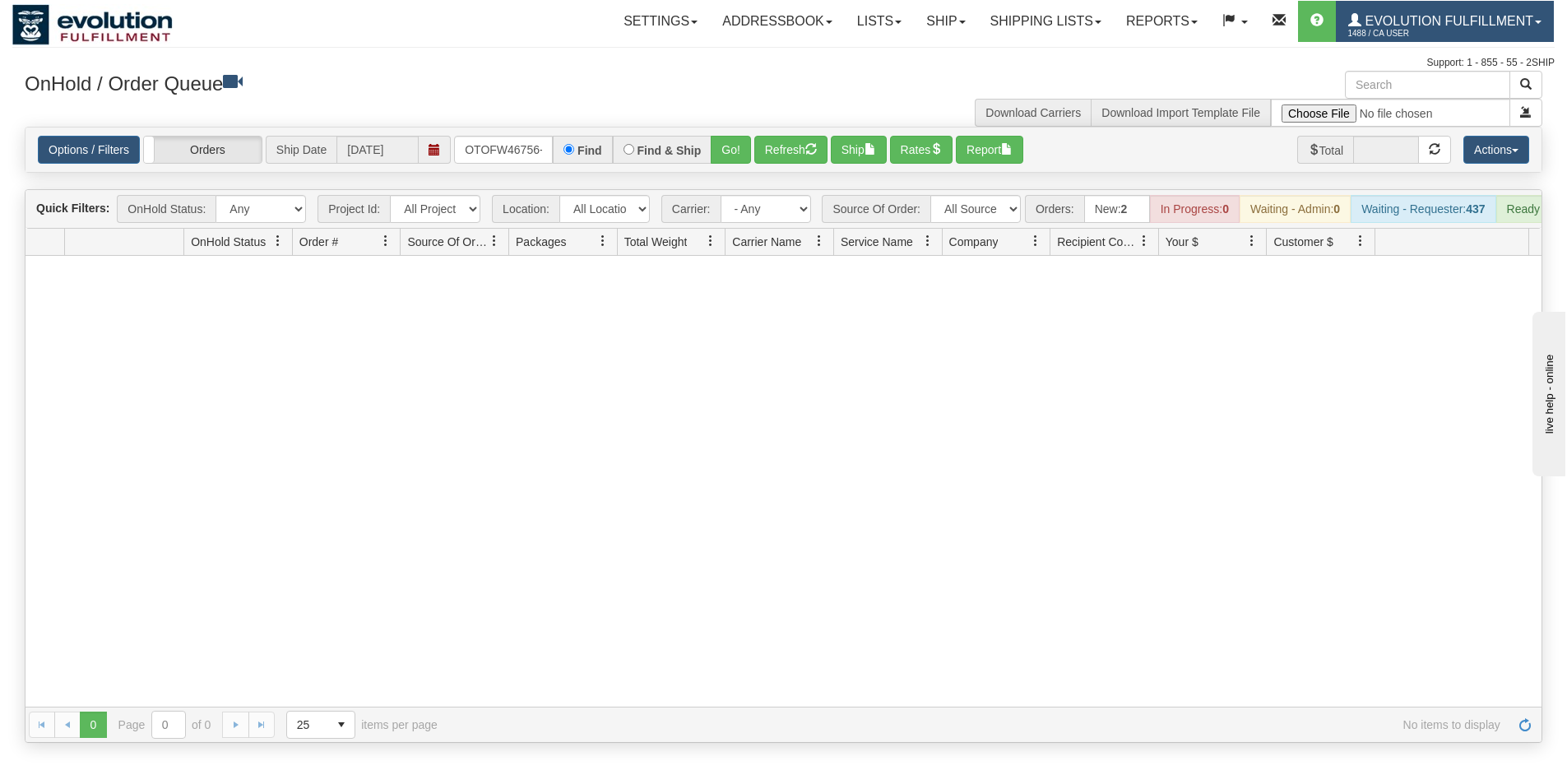
click at [1484, 27] on span "Evolution Fulfillment" at bounding box center [1447, 20] width 172 height 14
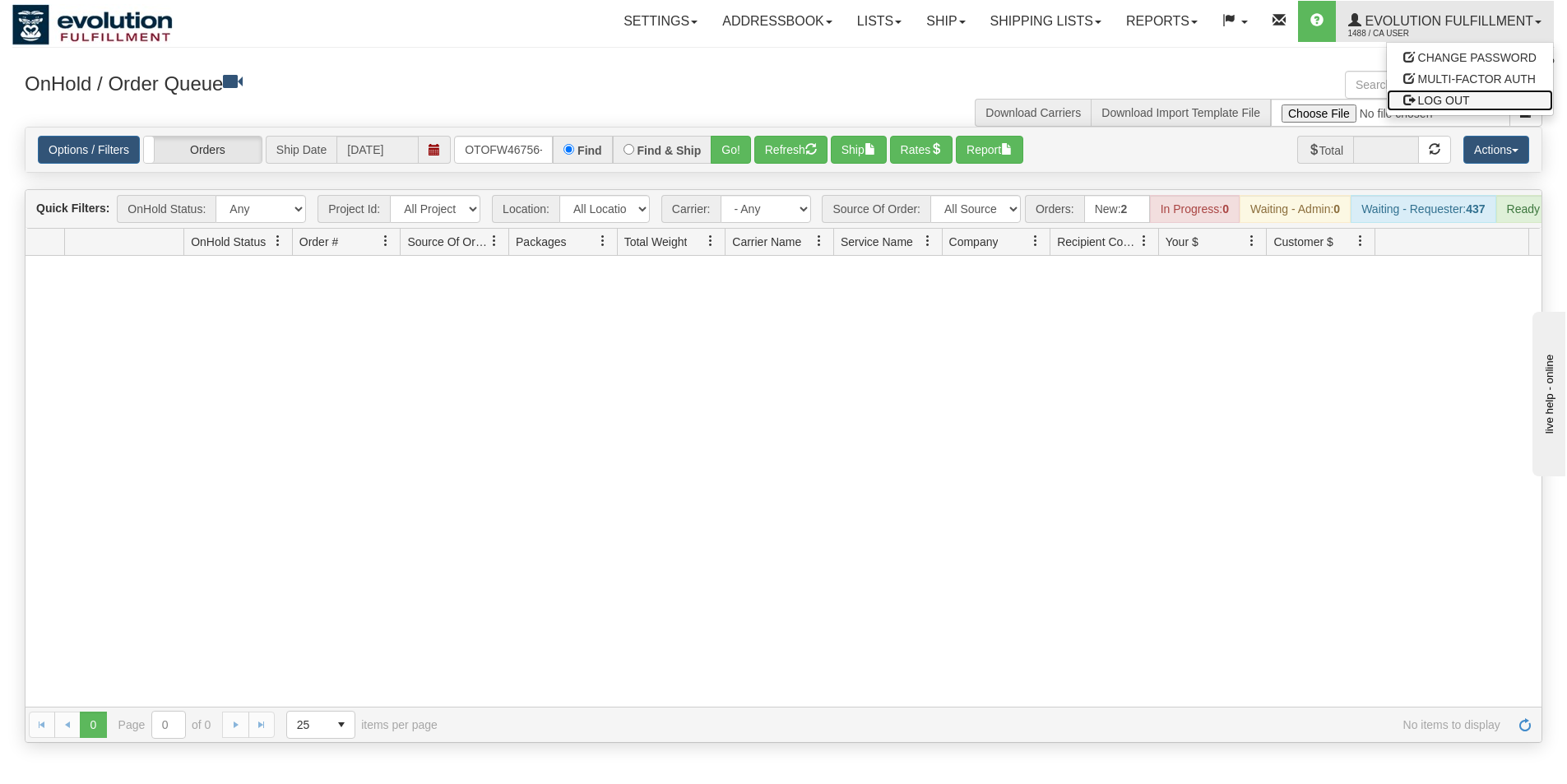
click at [1445, 103] on span "LOG OUT" at bounding box center [1444, 100] width 52 height 14
